Goal: Task Accomplishment & Management: Use online tool/utility

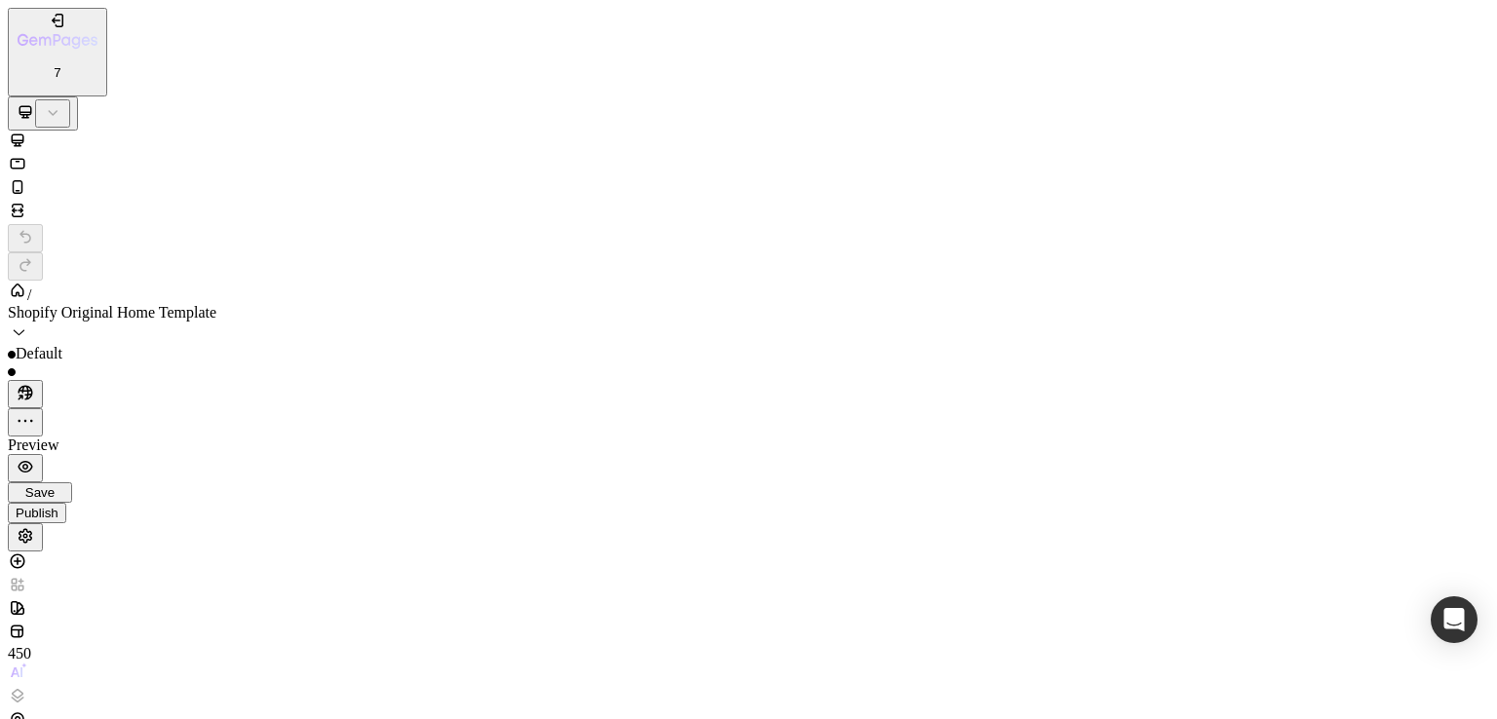
type input "Ferraris27"
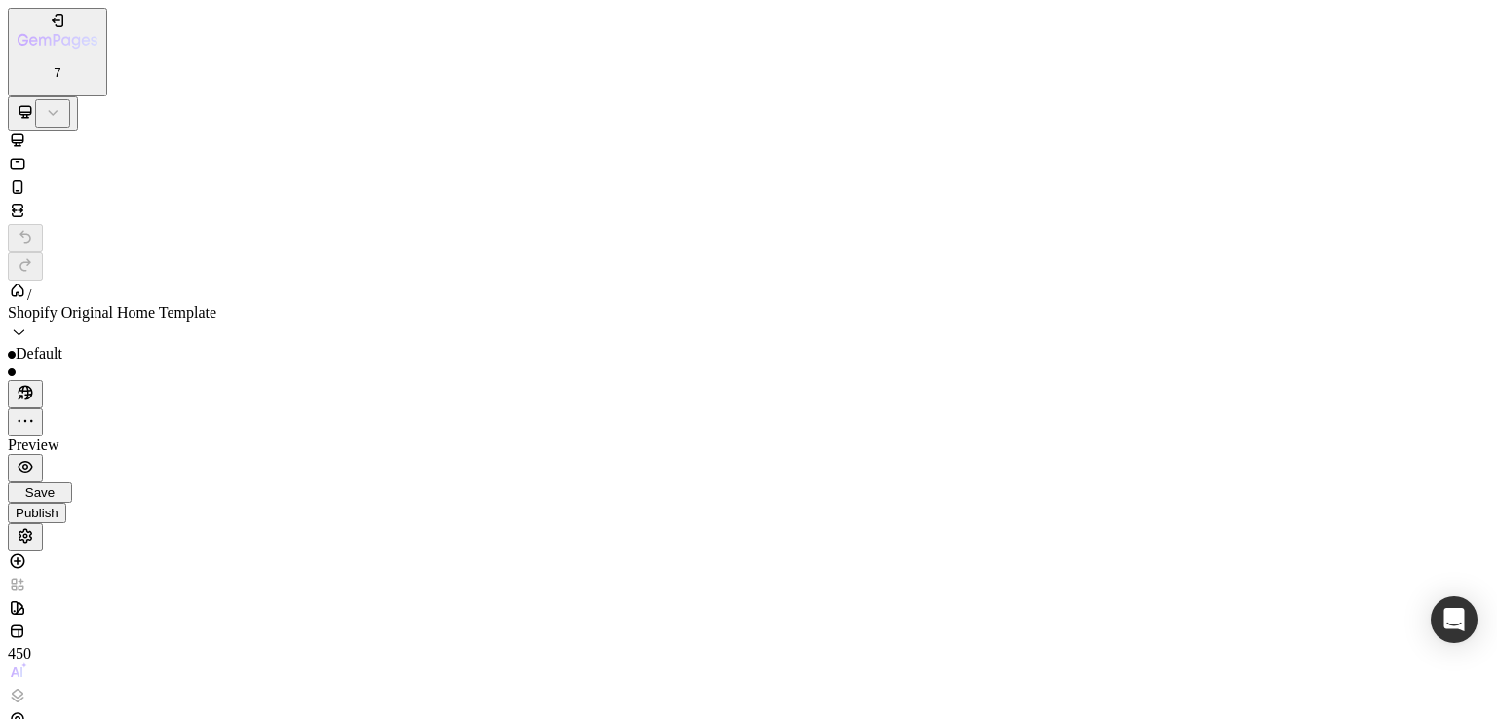
type input "a"
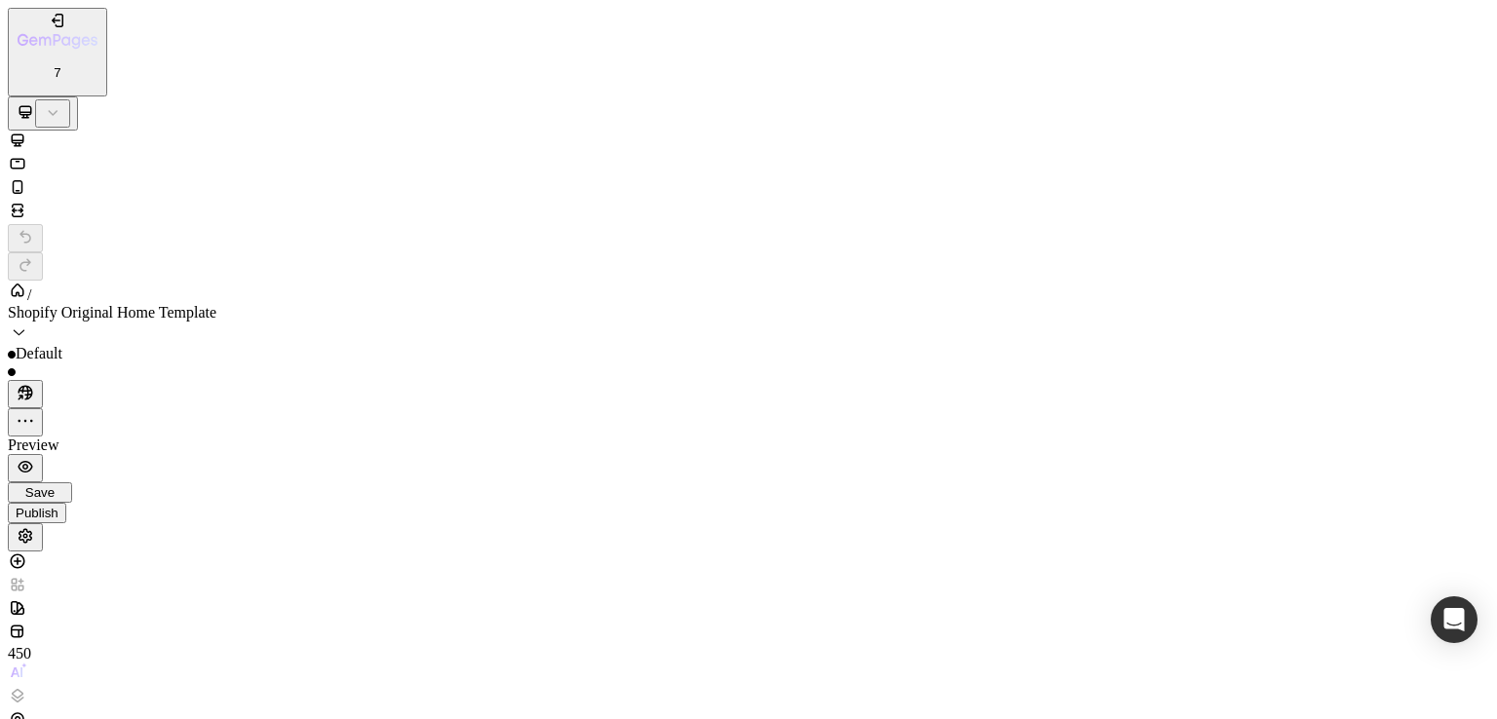
type input "M"
type input "mistay"
